Goal: Information Seeking & Learning: Learn about a topic

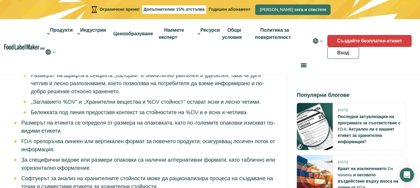
scroll to position [539, 0]
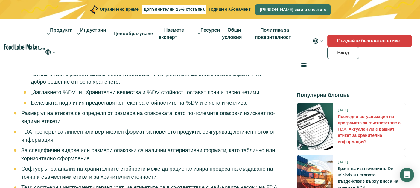
click at [386, 124] on font "Последни актуализации на програмата за съответствие с FDA: Актуален ли е вашият…" at bounding box center [369, 129] width 63 height 31
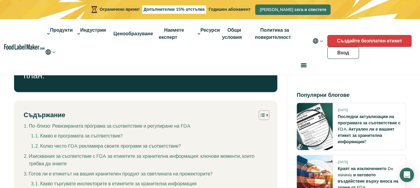
scroll to position [479, 0]
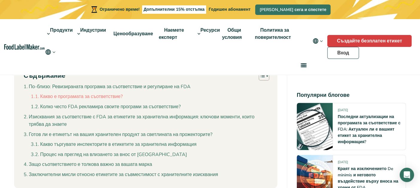
click at [67, 100] on font "Какво е програмата за съответствие?" at bounding box center [81, 96] width 83 height 7
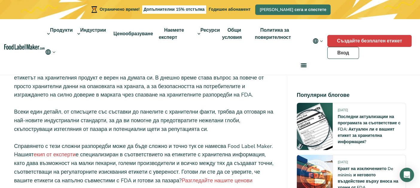
scroll to position [2004, 0]
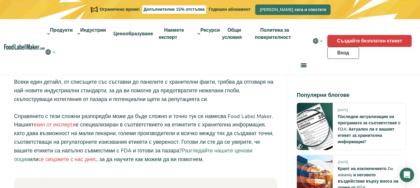
click at [249, 147] on font "Разгледайте нашите ценови опции" at bounding box center [133, 155] width 239 height 16
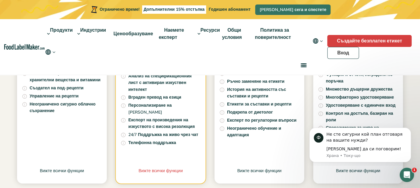
scroll to position [270, 0]
